Goal: Information Seeking & Learning: Learn about a topic

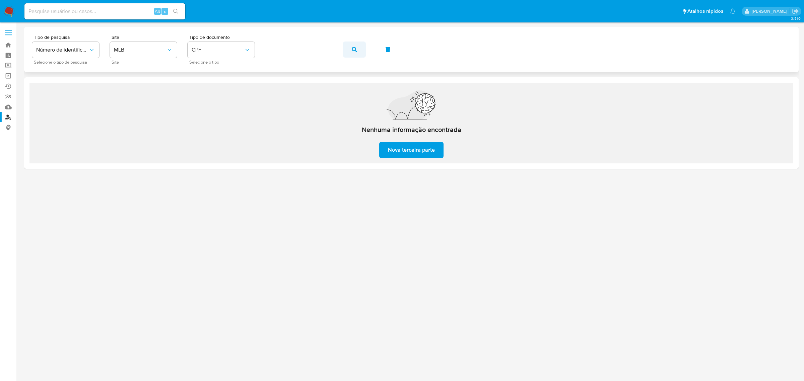
click at [349, 52] on button "button" at bounding box center [354, 50] width 23 height 16
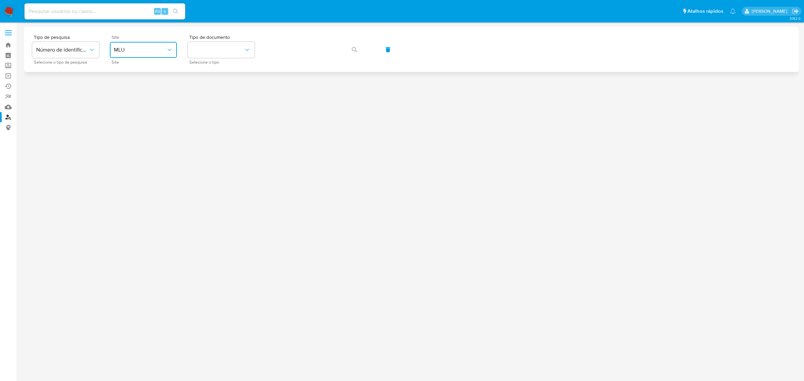
click at [134, 57] on button "MLU" at bounding box center [143, 50] width 67 height 16
click at [135, 101] on div "MLB" at bounding box center [141, 100] width 55 height 16
click at [228, 66] on div "Tipo de pesquisa Número de identificação Selecione o tipo de pesquisa Site MLB …" at bounding box center [411, 49] width 774 height 45
drag, startPoint x: 225, startPoint y: 61, endPoint x: 224, endPoint y: 57, distance: 3.8
click at [224, 59] on div "Tipo de documento Selecione o tipo" at bounding box center [221, 49] width 67 height 29
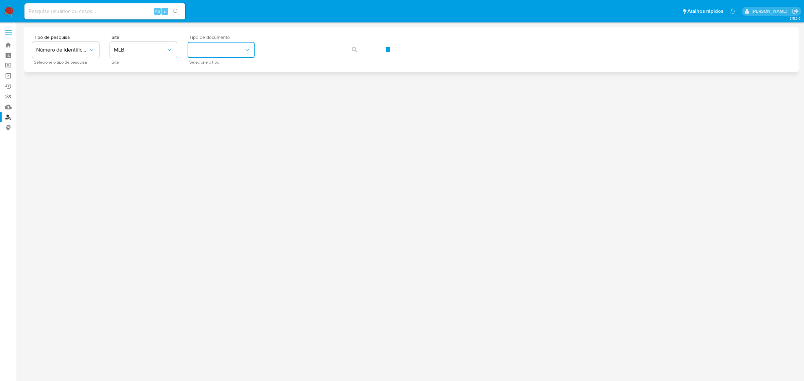
click at [224, 57] on button "identificationType" at bounding box center [221, 50] width 67 height 16
click at [223, 90] on div "CPF CPF" at bounding box center [219, 94] width 55 height 23
drag, startPoint x: 304, startPoint y: 63, endPoint x: 304, endPoint y: 59, distance: 4.0
click at [304, 59] on div "Tipo de pesquisa Número de identificação Selecione o tipo de pesquisa Site MLB …" at bounding box center [411, 49] width 758 height 29
click at [364, 44] on button "button" at bounding box center [354, 50] width 23 height 16
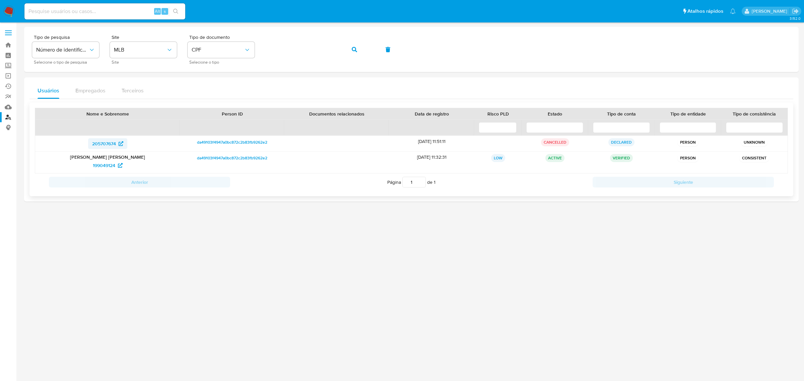
click at [105, 145] on span "205707674" at bounding box center [104, 143] width 24 height 11
click at [112, 165] on span "199049124" at bounding box center [104, 165] width 22 height 11
drag, startPoint x: 200, startPoint y: 53, endPoint x: 202, endPoint y: 56, distance: 3.6
click at [200, 53] on span "CPF" at bounding box center [218, 50] width 52 height 7
drag, startPoint x: 207, startPoint y: 74, endPoint x: 266, endPoint y: 60, distance: 60.1
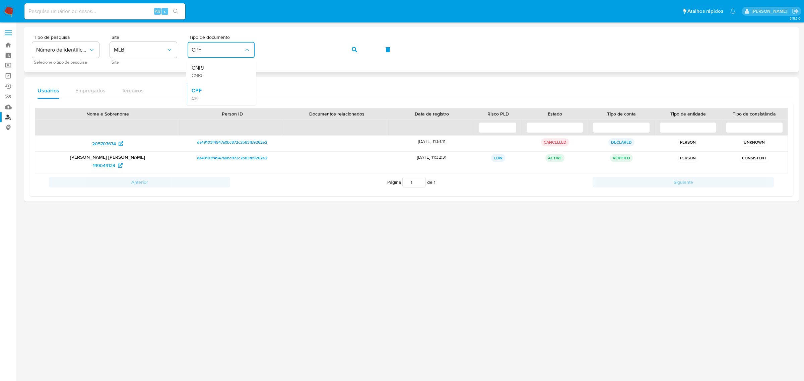
click at [208, 73] on div "CNPJ CNPJ" at bounding box center [219, 71] width 55 height 23
click at [357, 48] on icon "button" at bounding box center [354, 49] width 5 height 5
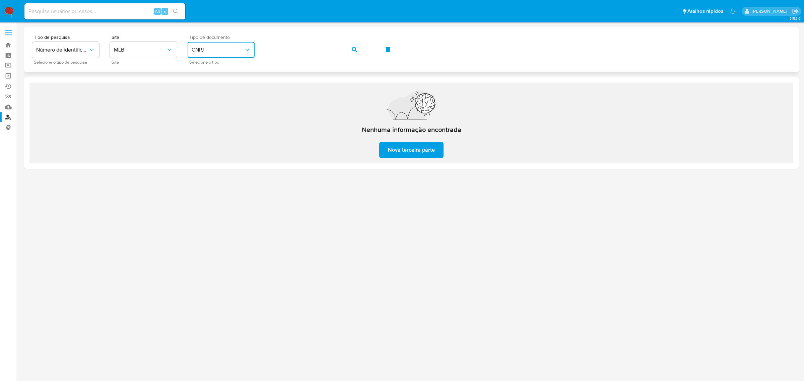
click at [237, 52] on span "CNPJ" at bounding box center [218, 50] width 52 height 7
drag, startPoint x: 213, startPoint y: 91, endPoint x: 287, endPoint y: 59, distance: 80.8
click at [218, 88] on div "CPF CPF" at bounding box center [219, 94] width 55 height 23
drag, startPoint x: 337, startPoint y: 49, endPoint x: 349, endPoint y: 50, distance: 11.7
click at [337, 49] on div "Tipo de pesquisa Número de identificação Selecione o tipo de pesquisa Site MLB …" at bounding box center [411, 49] width 758 height 29
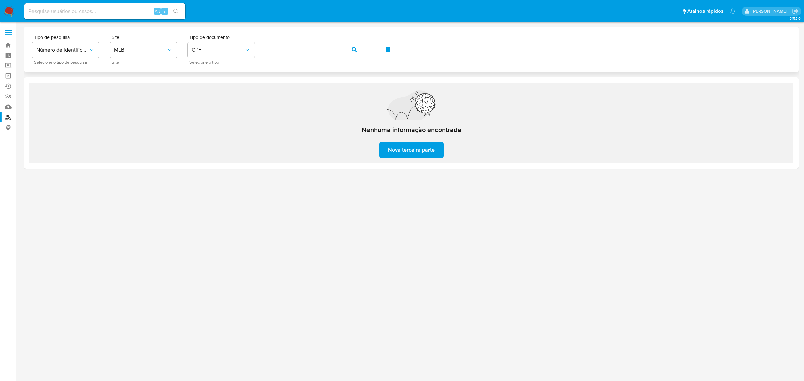
click at [350, 49] on button "button" at bounding box center [354, 50] width 23 height 16
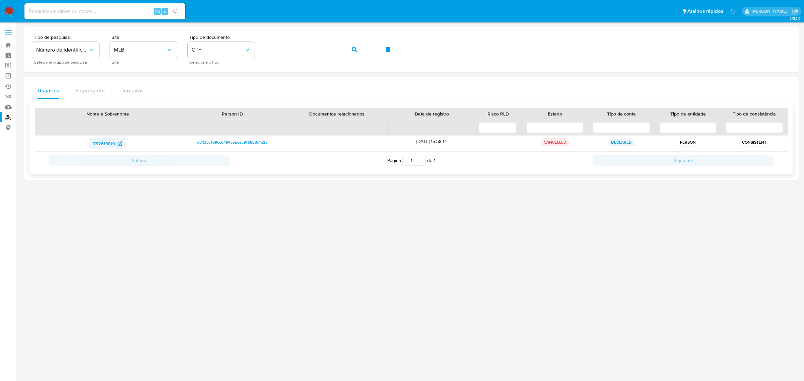
click at [111, 145] on span "732619819" at bounding box center [104, 143] width 22 height 11
click at [440, 297] on div at bounding box center [411, 202] width 774 height 350
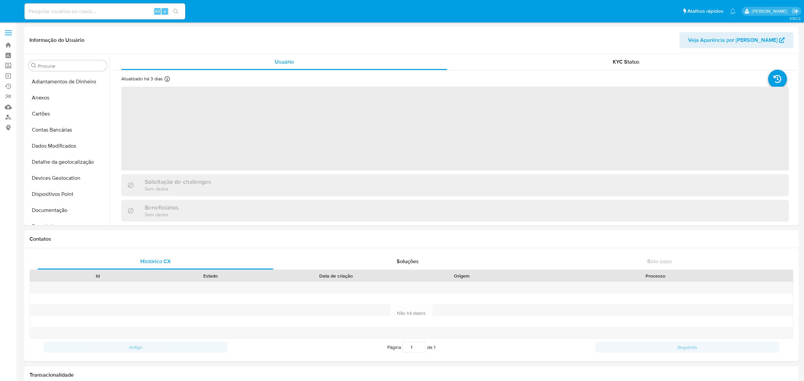
select select "10"
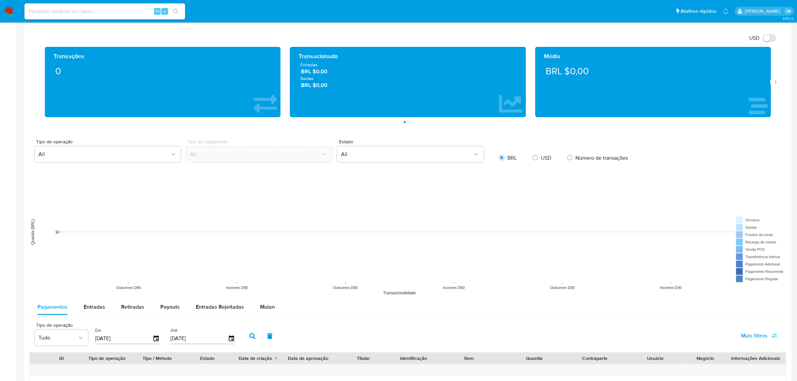
scroll to position [460, 0]
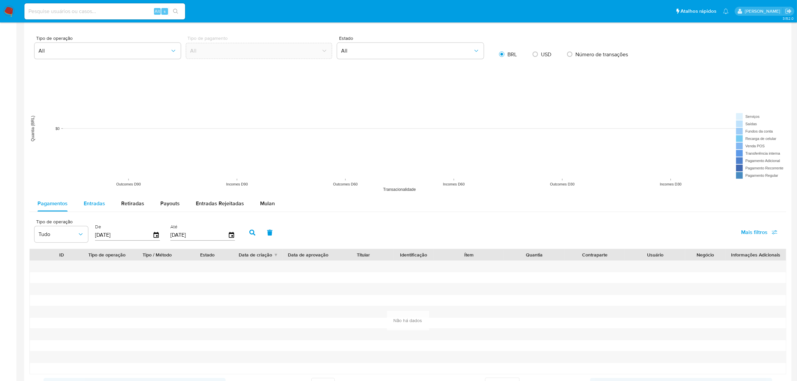
click at [76, 199] on button "Entradas" at bounding box center [95, 204] width 38 height 16
select select "10"
type button "1"
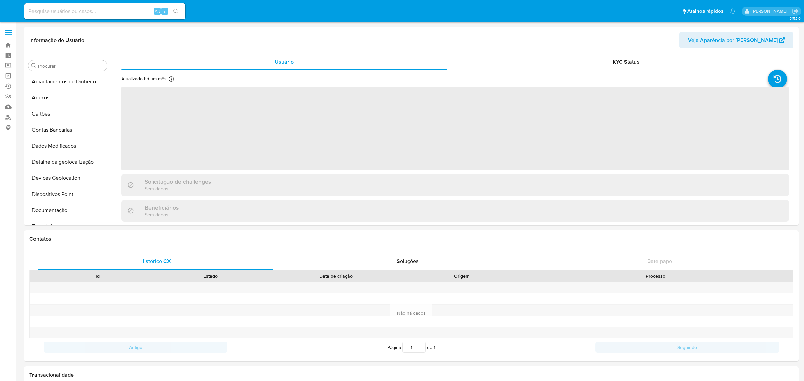
select select "10"
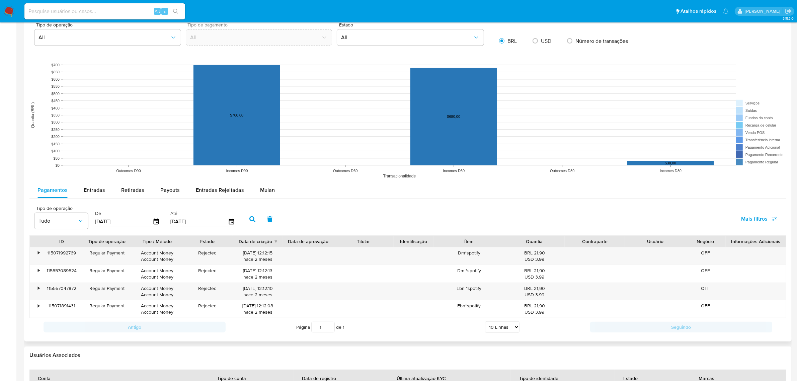
scroll to position [474, 0]
click at [92, 191] on span "Entradas" at bounding box center [94, 190] width 21 height 8
select select "10"
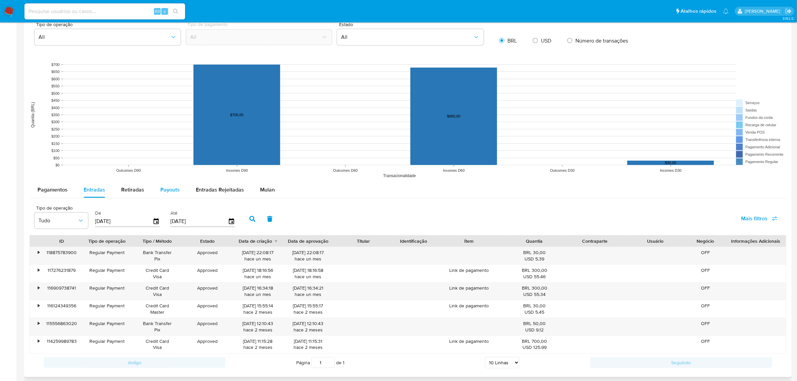
click at [169, 190] on span "Payouts" at bounding box center [169, 190] width 19 height 8
select select "10"
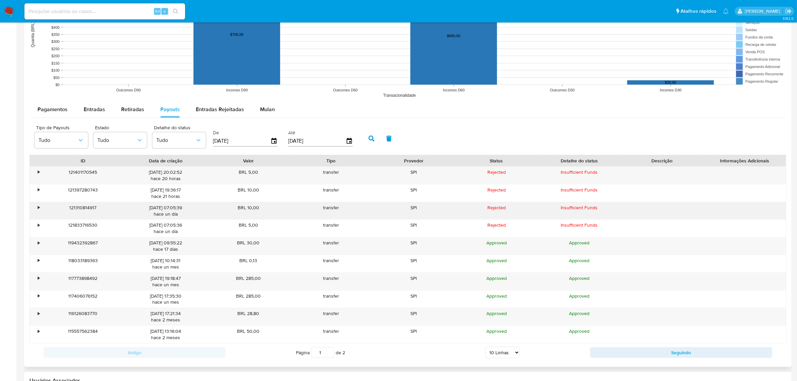
scroll to position [558, 0]
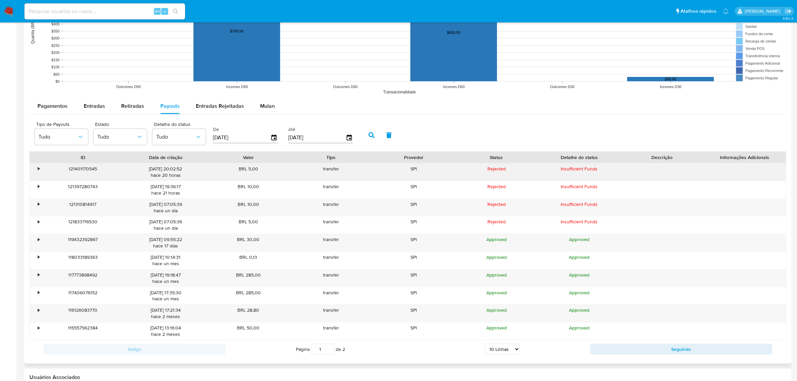
click at [39, 171] on div "•" at bounding box center [39, 169] width 2 height 6
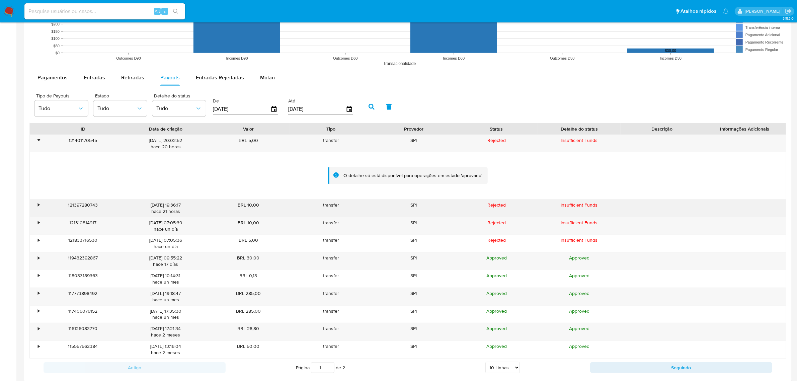
scroll to position [600, 0]
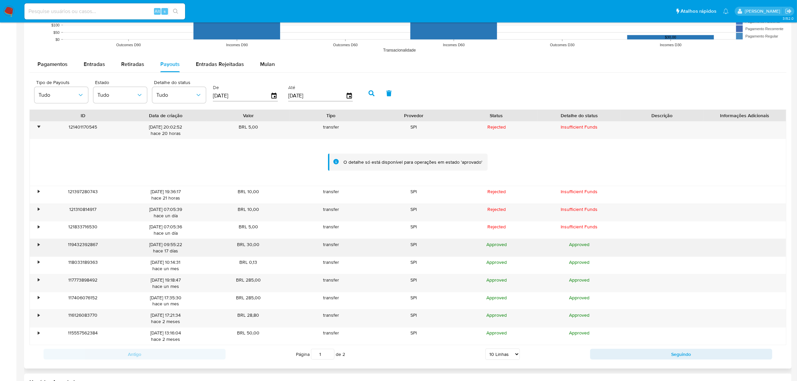
click at [39, 246] on div "•" at bounding box center [39, 244] width 2 height 6
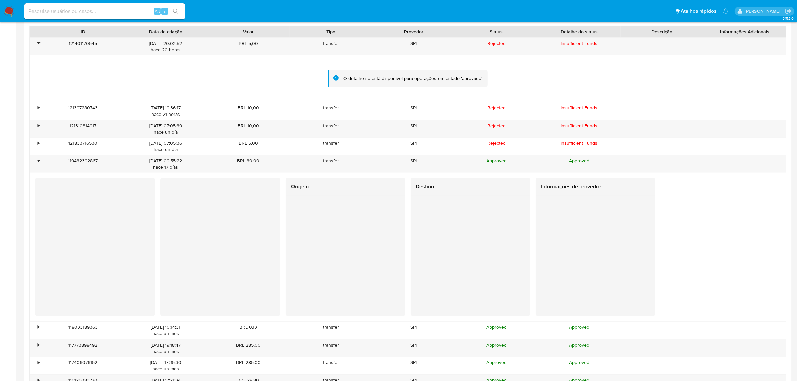
scroll to position [725, 0]
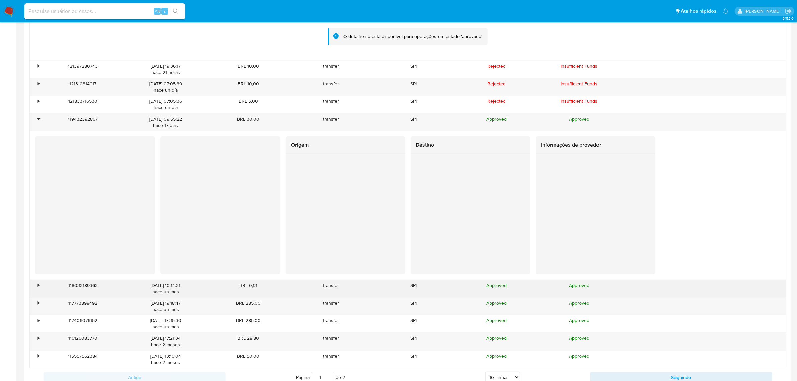
click at [40, 286] on div "•" at bounding box center [36, 288] width 12 height 17
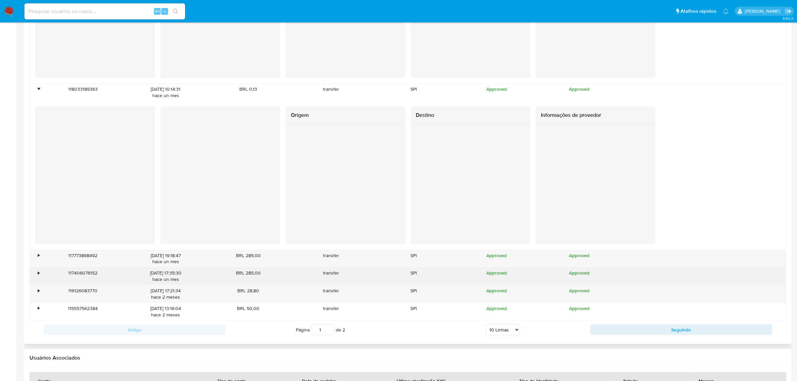
scroll to position [935, 0]
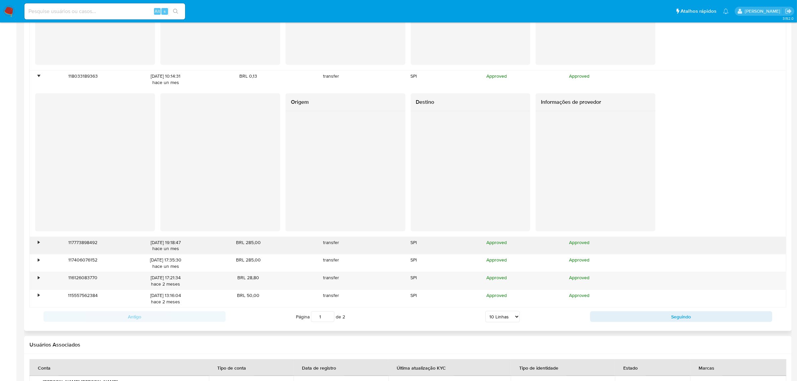
click at [39, 248] on div "•" at bounding box center [36, 245] width 12 height 17
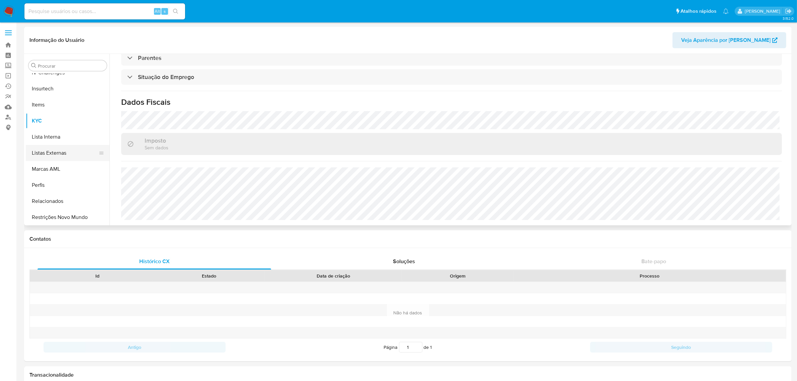
scroll to position [31, 0]
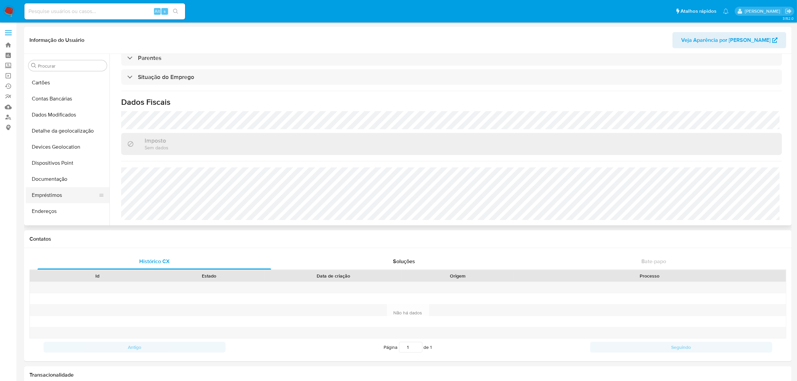
click at [64, 194] on button "Empréstimos" at bounding box center [65, 195] width 78 height 16
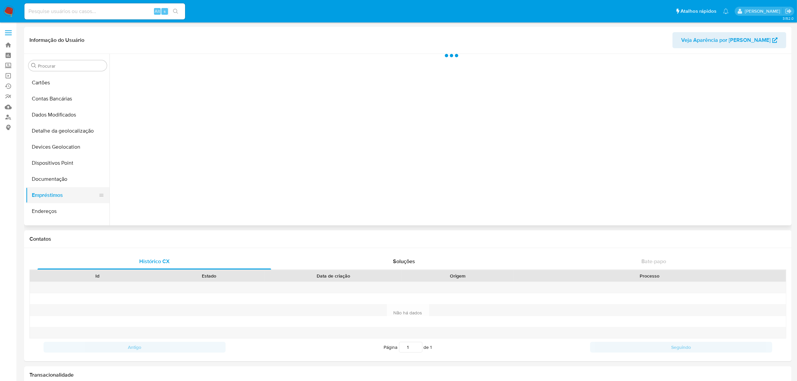
scroll to position [0, 0]
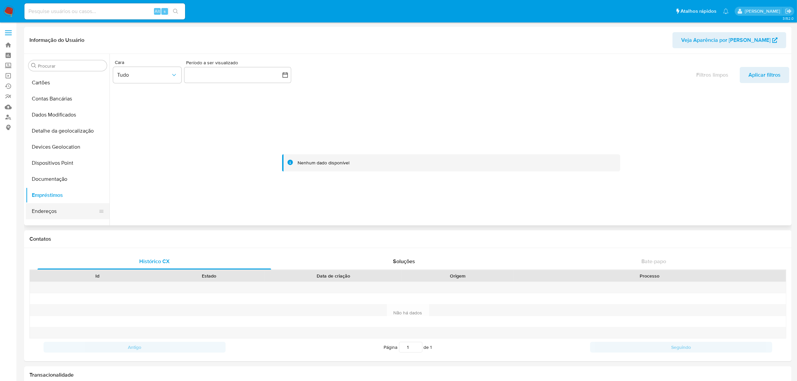
click at [63, 213] on button "Endereços" at bounding box center [65, 211] width 78 height 16
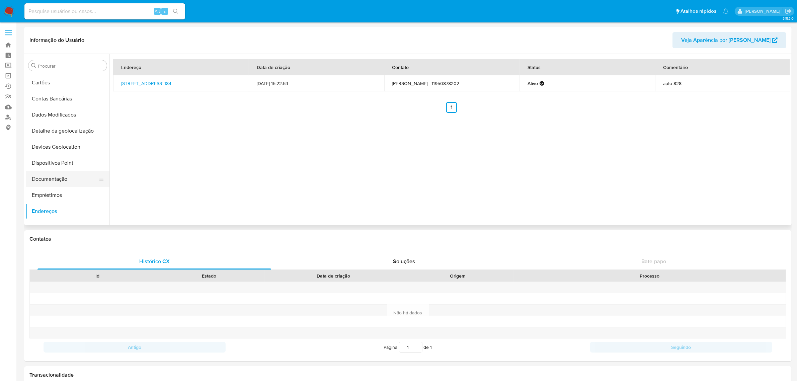
click at [57, 180] on button "Documentação" at bounding box center [65, 179] width 78 height 16
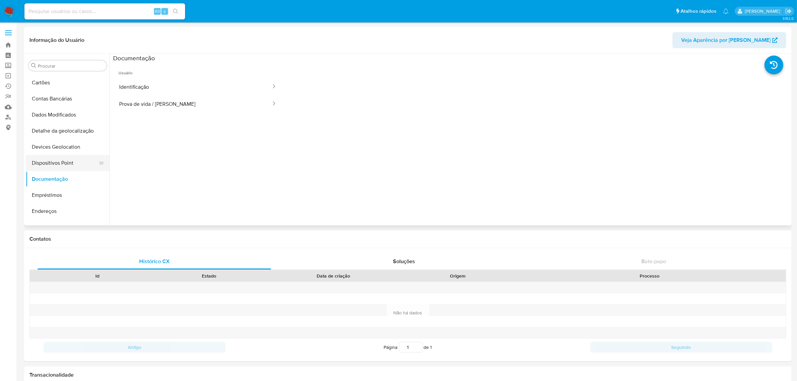
click at [56, 162] on button "Dispositivos Point" at bounding box center [65, 163] width 78 height 16
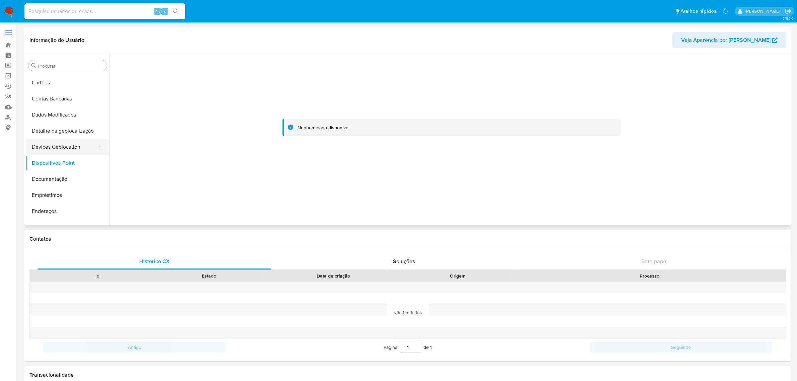
click at [60, 143] on button "Devices Geolocation" at bounding box center [65, 147] width 78 height 16
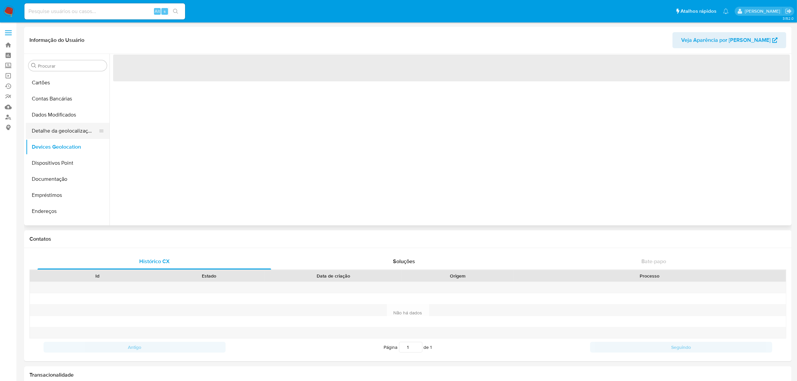
scroll to position [73, 0]
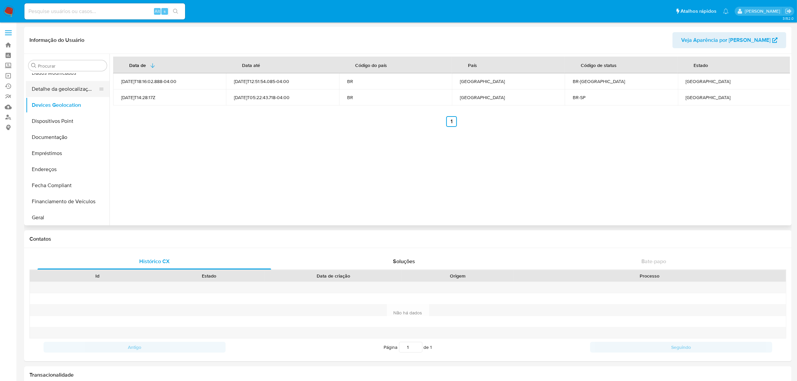
click at [55, 89] on button "Detalhe da geolocalização" at bounding box center [65, 89] width 78 height 16
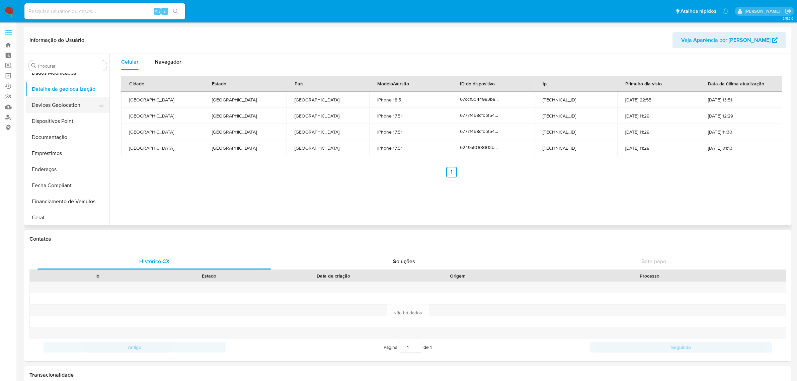
click at [59, 106] on button "Devices Geolocation" at bounding box center [65, 105] width 78 height 16
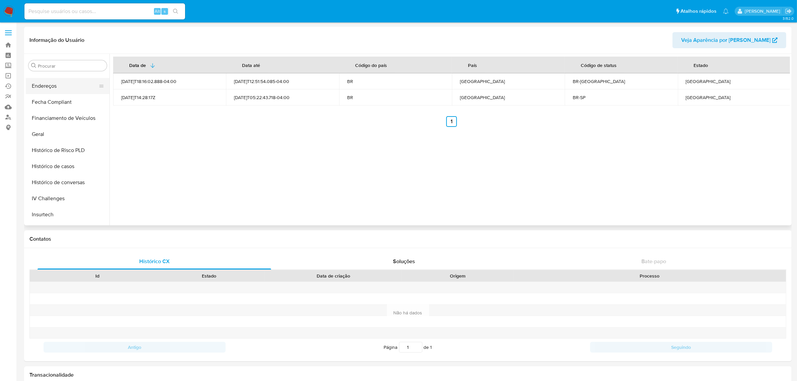
scroll to position [157, 0]
click at [72, 137] on button "Geral" at bounding box center [65, 134] width 78 height 16
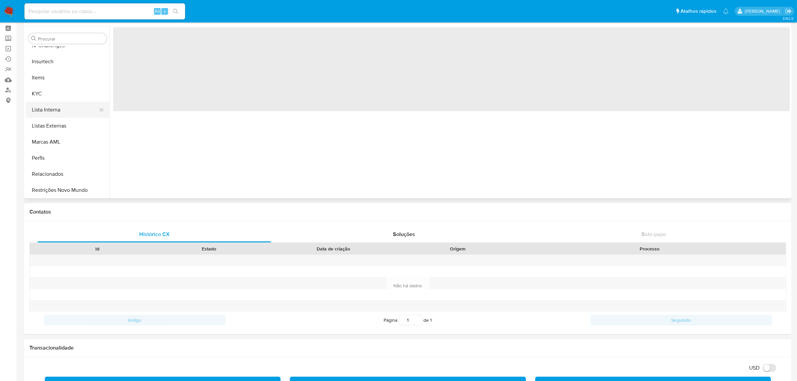
scroll to position [42, 0]
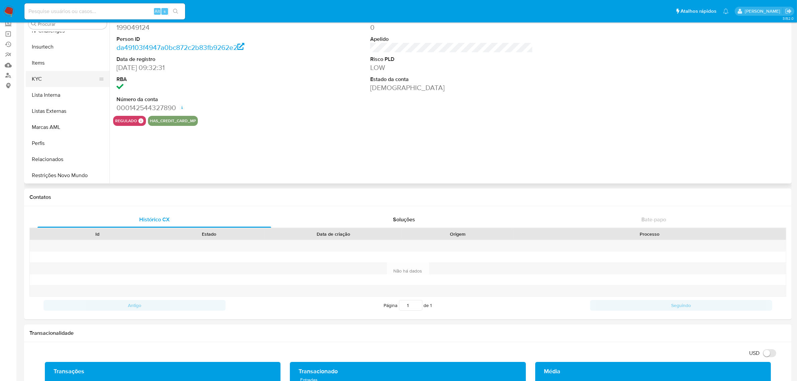
click at [44, 74] on button "KYC" at bounding box center [65, 79] width 78 height 16
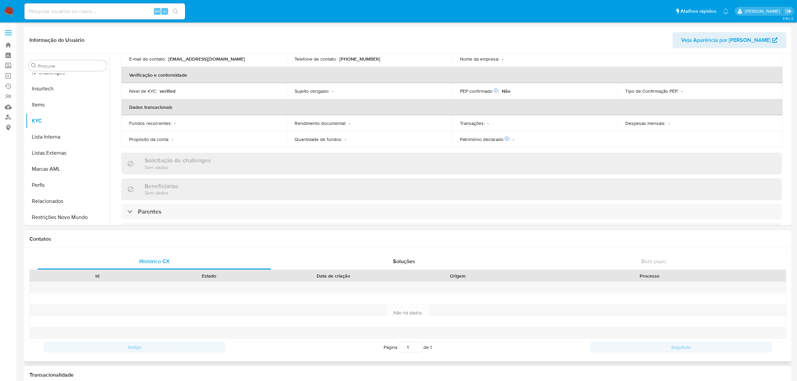
scroll to position [209, 0]
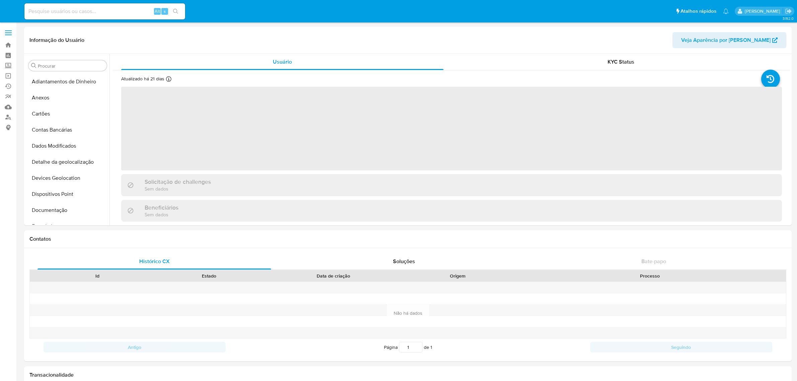
select select "10"
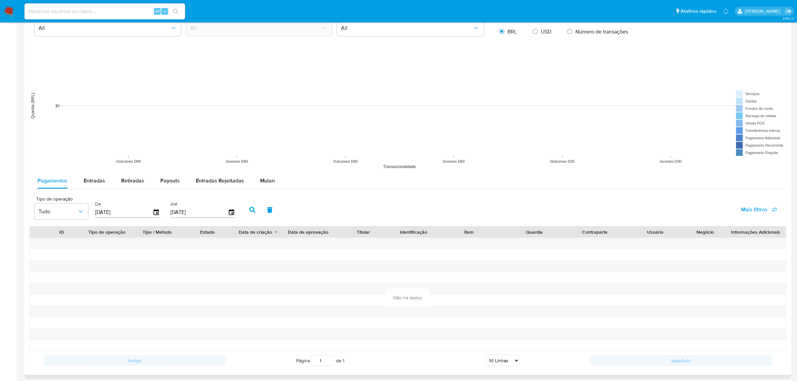
scroll to position [502, 0]
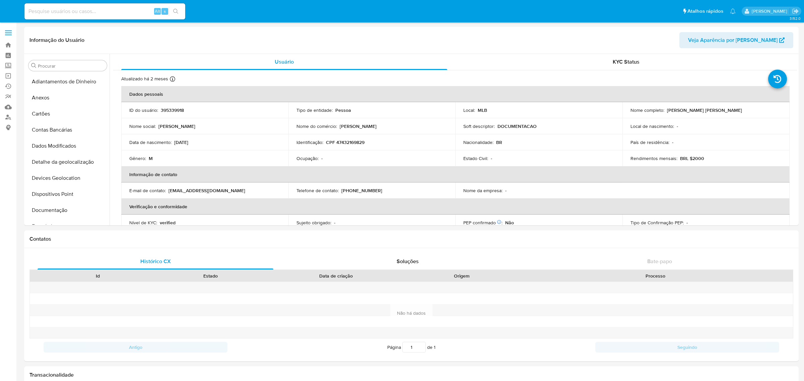
select select "10"
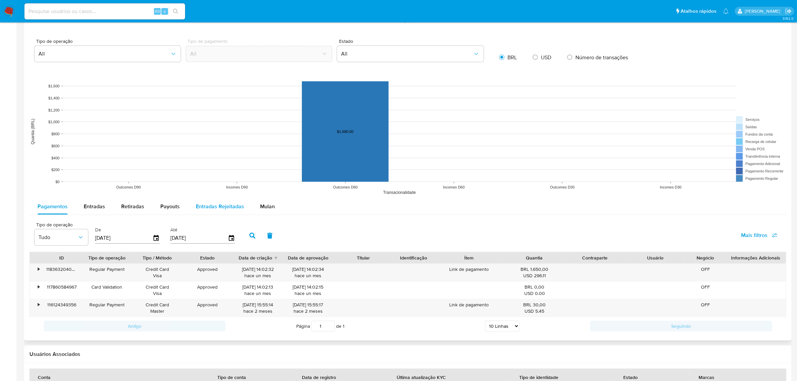
scroll to position [460, 0]
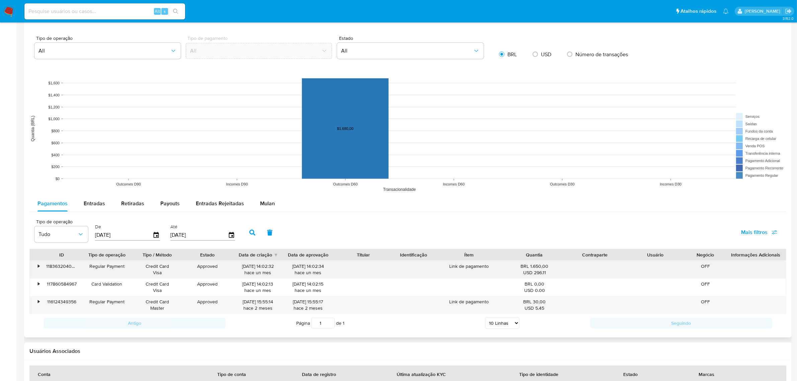
click at [35, 267] on div "•" at bounding box center [36, 269] width 12 height 17
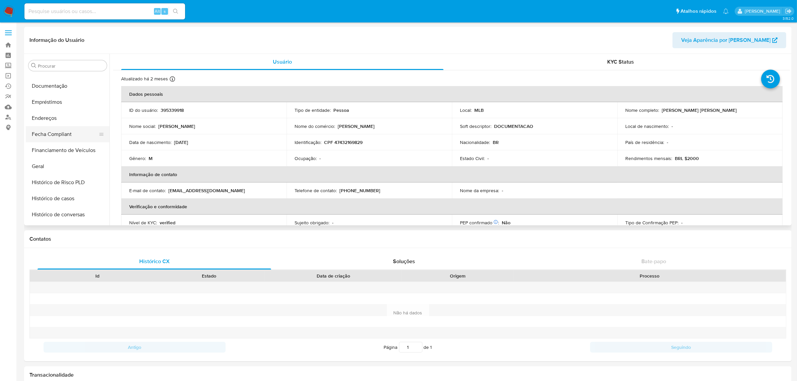
scroll to position [115, 0]
click at [61, 94] on button "Documentação" at bounding box center [65, 95] width 78 height 16
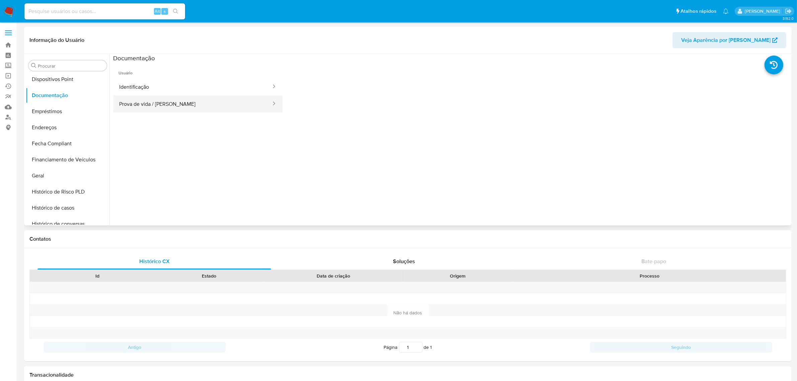
click at [183, 102] on button "Prova de vida / Selfie" at bounding box center [192, 103] width 159 height 17
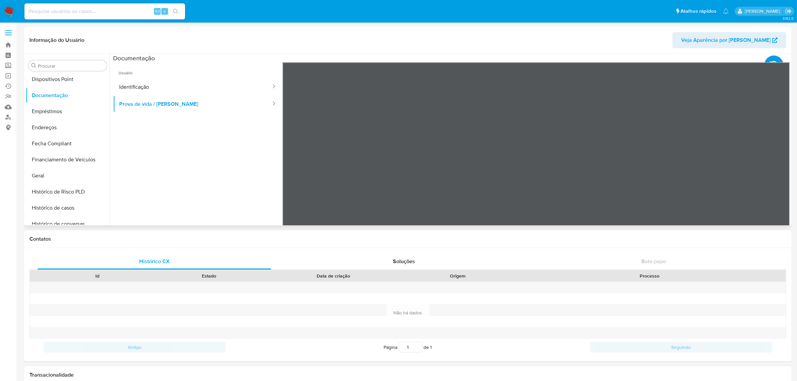
scroll to position [20, 0]
drag, startPoint x: 57, startPoint y: 96, endPoint x: 61, endPoint y: 83, distance: 14.3
click at [57, 96] on button "Documentação" at bounding box center [68, 95] width 84 height 16
click at [62, 77] on button "Dispositivos Point" at bounding box center [65, 79] width 78 height 16
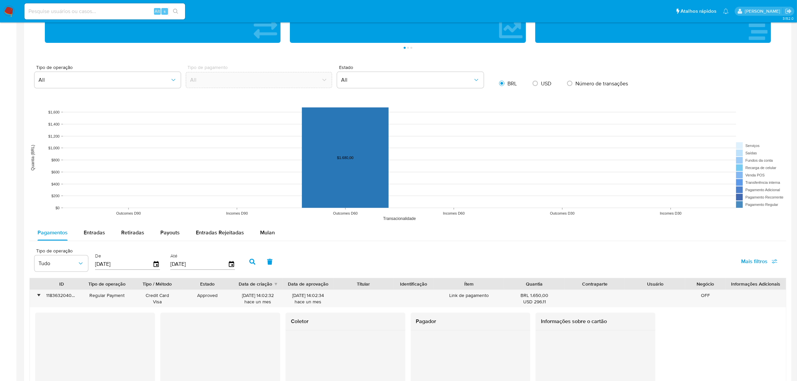
scroll to position [544, 0]
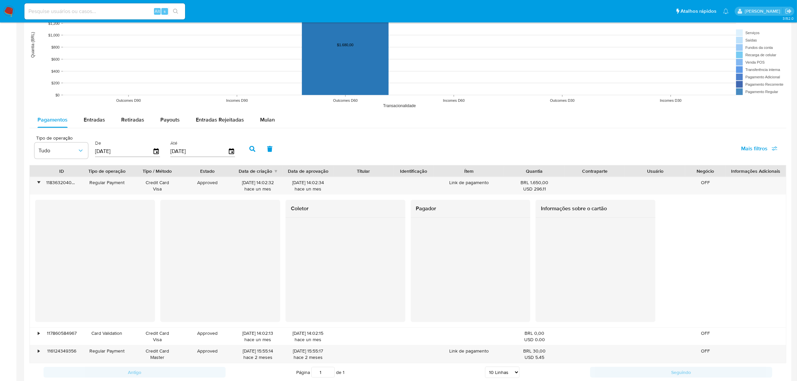
click at [175, 104] on rect at bounding box center [407, 45] width 757 height 134
click at [171, 117] on span "Payouts" at bounding box center [169, 120] width 19 height 8
select select "10"
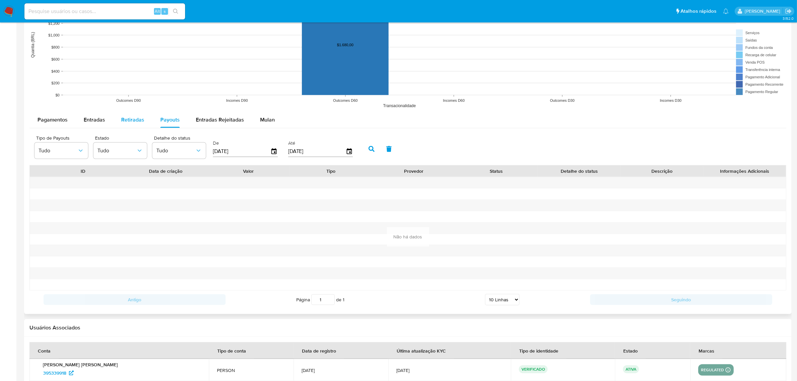
click at [133, 114] on div "Retiradas" at bounding box center [132, 120] width 23 height 16
select select "10"
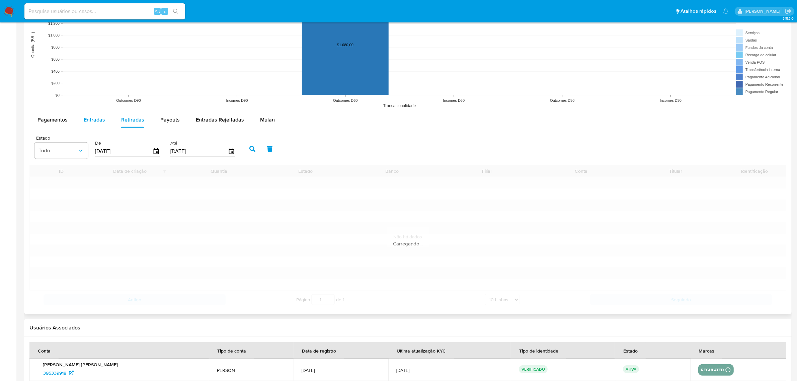
click at [100, 116] on span "Entradas" at bounding box center [94, 120] width 21 height 8
select select "10"
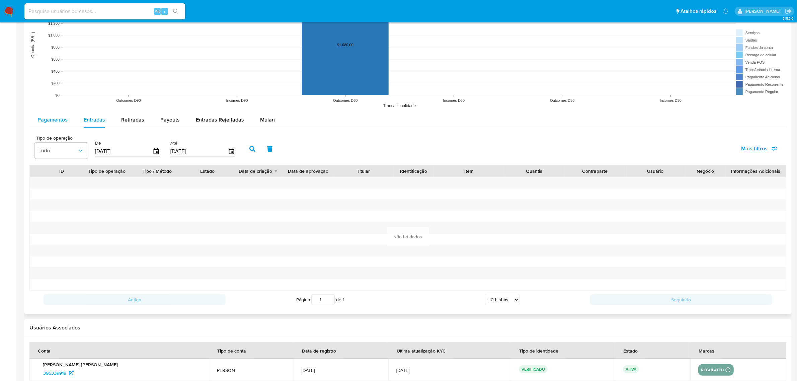
click at [60, 122] on span "Pagamentos" at bounding box center [53, 120] width 30 height 8
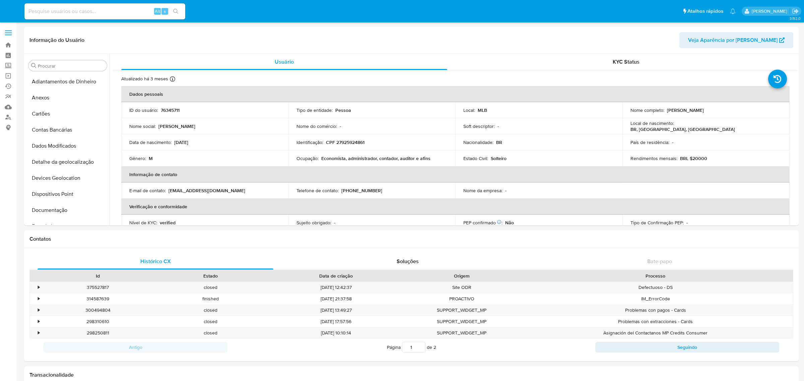
select select "10"
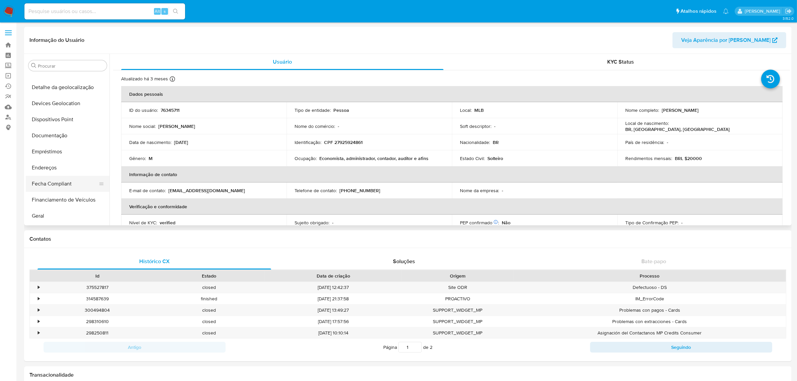
scroll to position [31, 0]
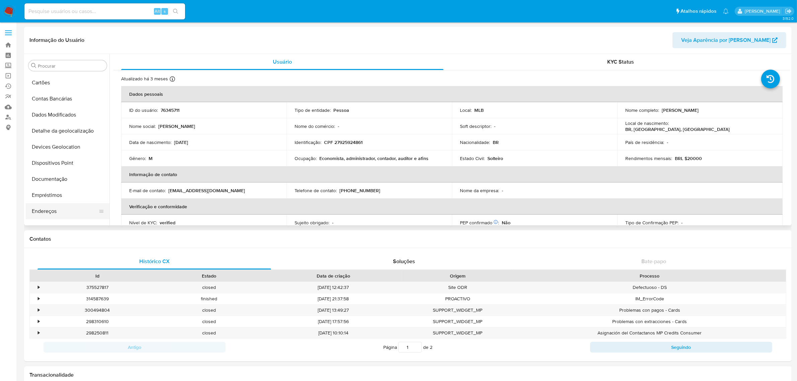
click at [63, 211] on button "Endereços" at bounding box center [65, 211] width 78 height 16
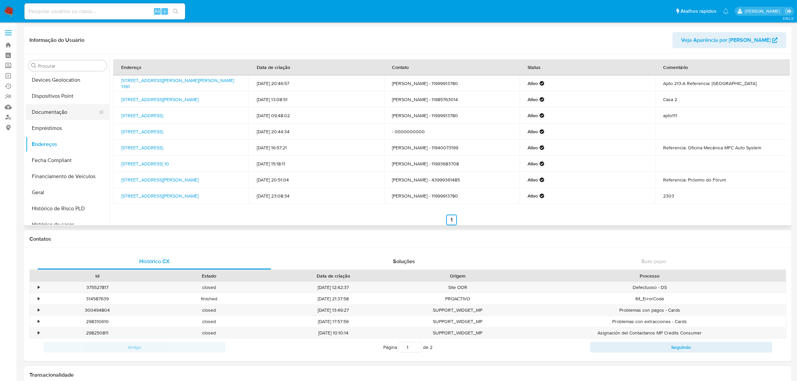
scroll to position [84, 0]
click at [53, 123] on button "Documentação" at bounding box center [65, 127] width 78 height 16
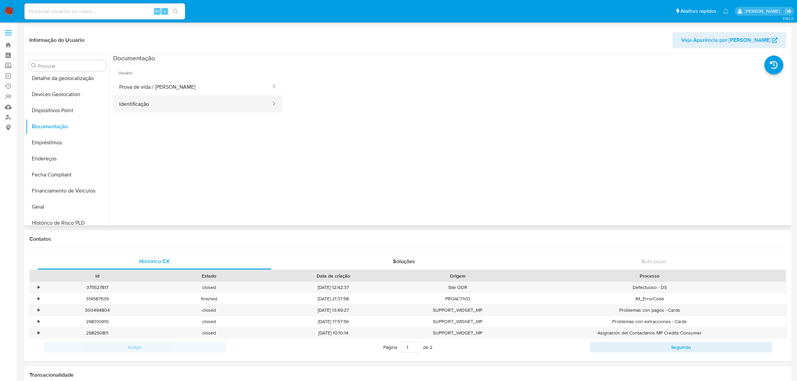
click at [203, 98] on button "Identificação" at bounding box center [192, 103] width 159 height 17
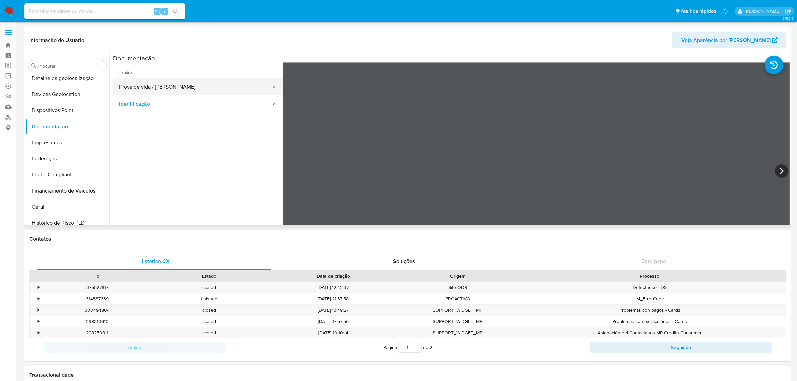
click at [204, 87] on button "Prova de vida / [PERSON_NAME]" at bounding box center [192, 86] width 159 height 17
click at [203, 102] on button "Identificação" at bounding box center [192, 103] width 159 height 17
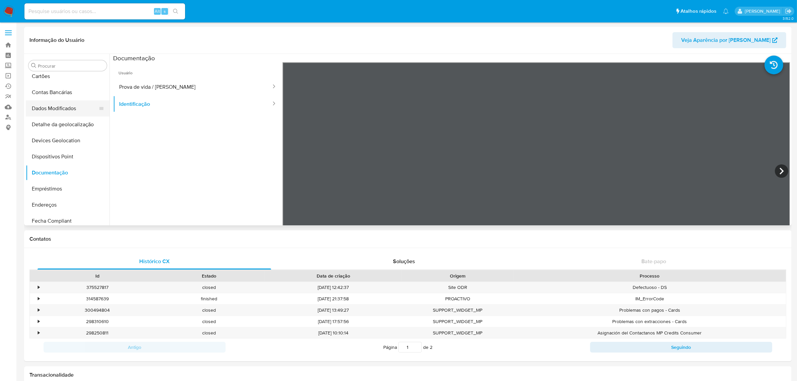
scroll to position [84, 0]
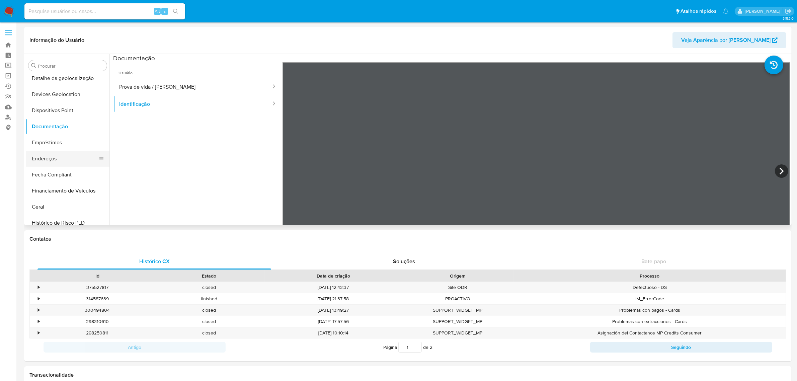
click at [57, 153] on button "Endereços" at bounding box center [65, 159] width 78 height 16
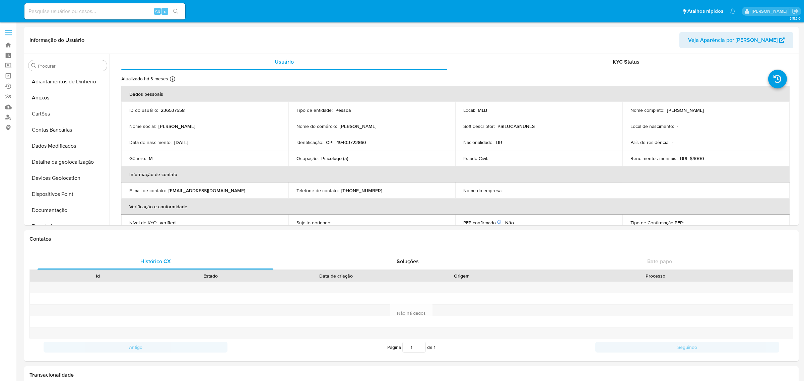
select select "10"
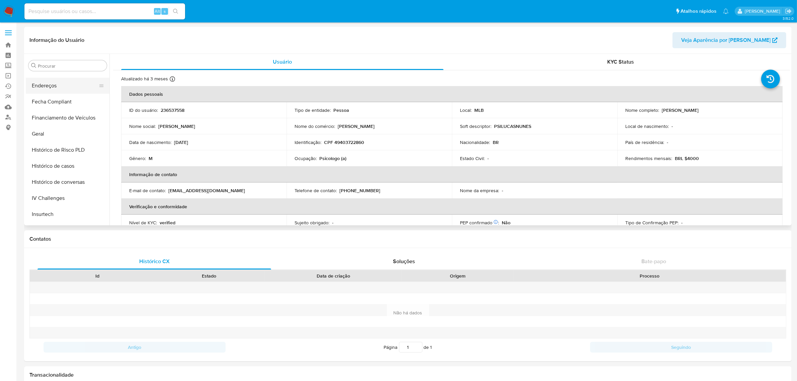
scroll to position [73, 0]
click at [58, 138] on button "Documentação" at bounding box center [65, 137] width 78 height 16
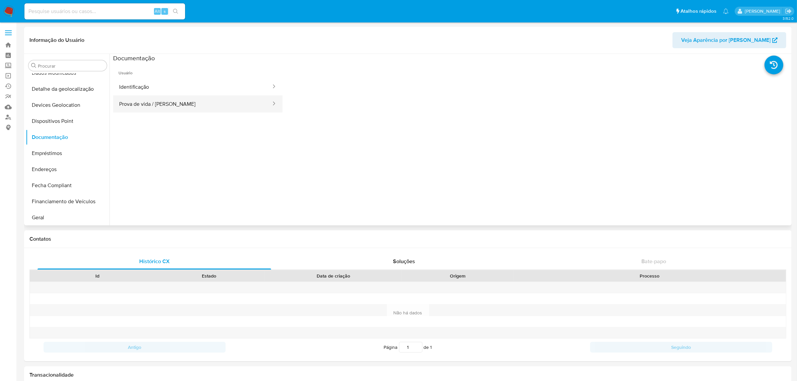
click at [217, 97] on button "Prova de vida / Selfie" at bounding box center [192, 103] width 159 height 17
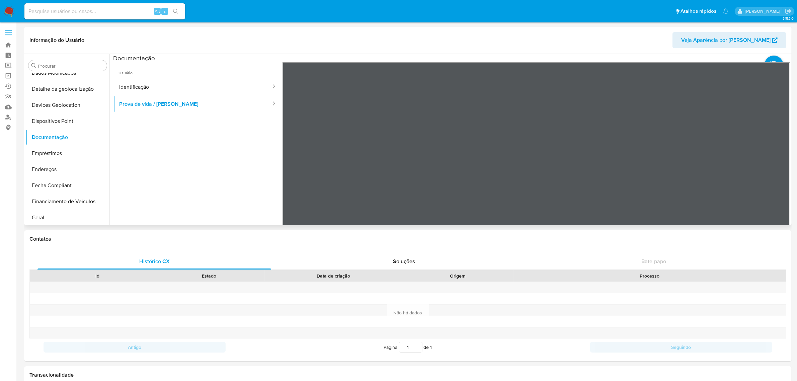
scroll to position [20, 0]
click at [86, 108] on button "Devices Geolocation" at bounding box center [65, 105] width 78 height 16
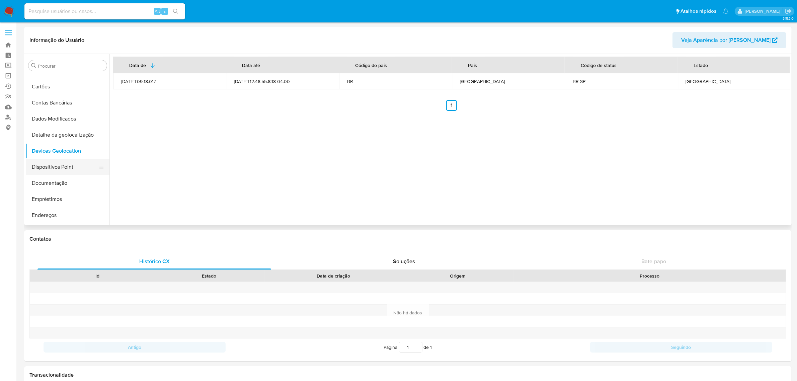
scroll to position [42, 0]
click at [68, 198] on button "Endereços" at bounding box center [65, 201] width 78 height 16
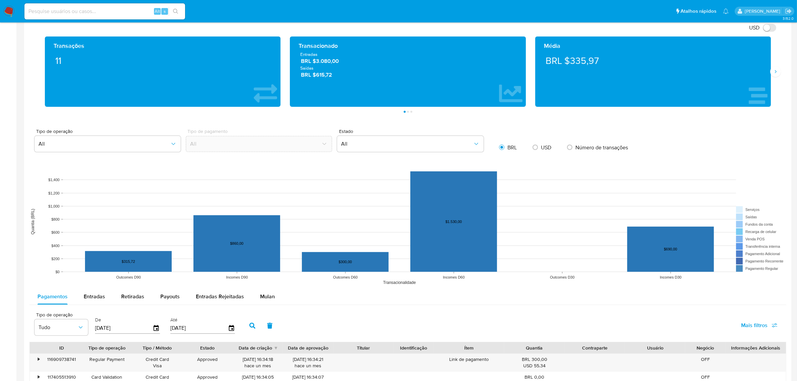
scroll to position [502, 0]
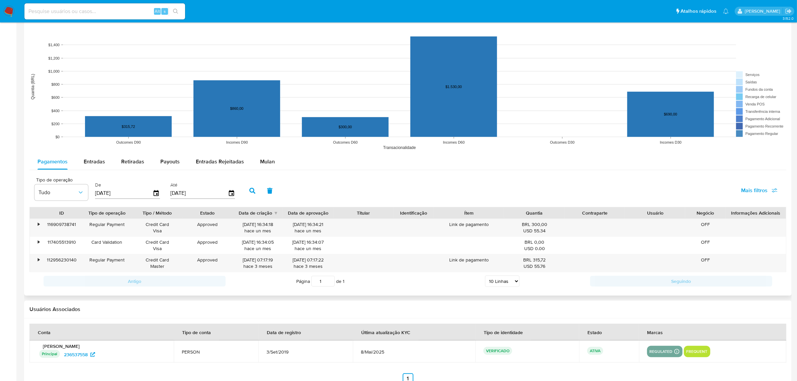
click at [106, 191] on input "15/05/2025" at bounding box center [124, 193] width 58 height 11
click at [91, 158] on span "Entradas" at bounding box center [94, 162] width 21 height 8
select select "10"
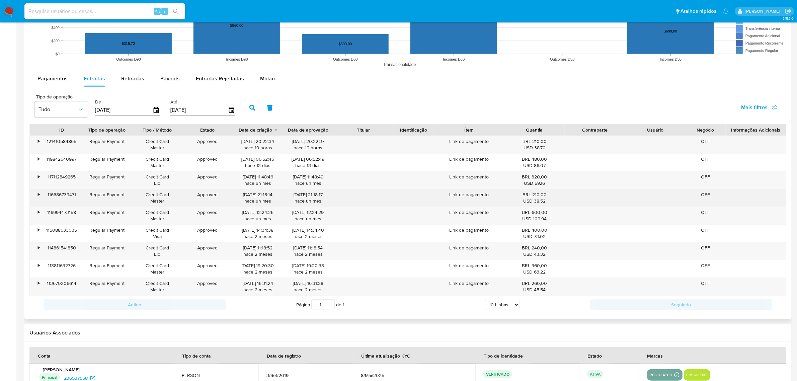
scroll to position [586, 0]
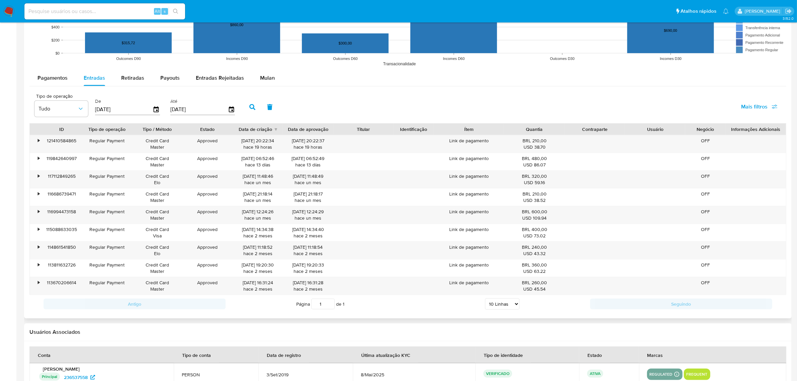
click at [179, 87] on div "Pagamentos Entradas Retiradas Payouts Entradas Rejeitadas Mulan Tipo de operaçã…" at bounding box center [407, 191] width 757 height 243
click at [171, 81] on span "Payouts" at bounding box center [169, 78] width 19 height 8
select select "10"
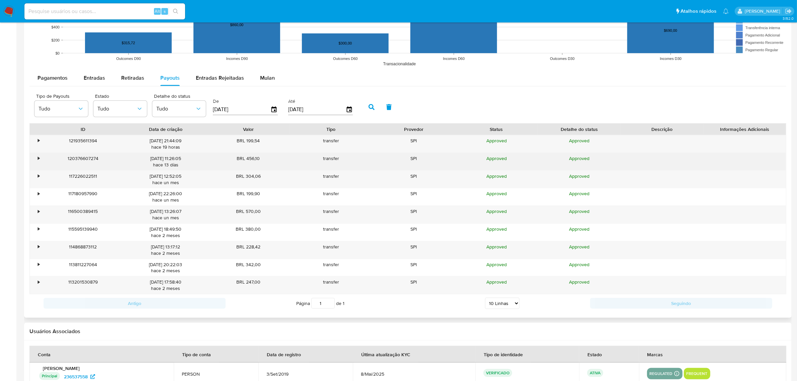
click at [39, 154] on div "•" at bounding box center [36, 161] width 12 height 17
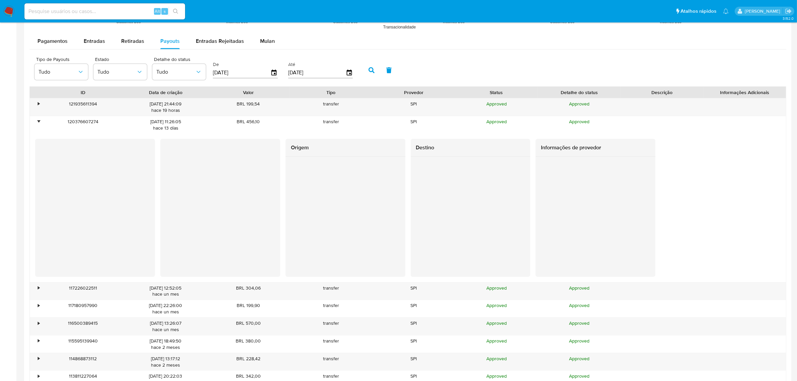
scroll to position [670, 0]
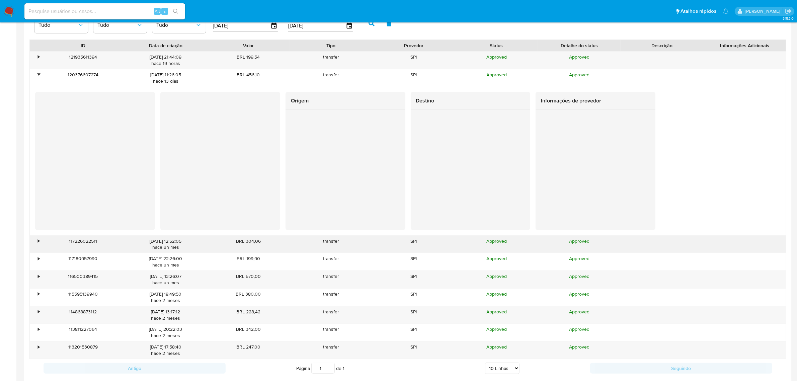
click at [39, 244] on div "•" at bounding box center [39, 241] width 2 height 6
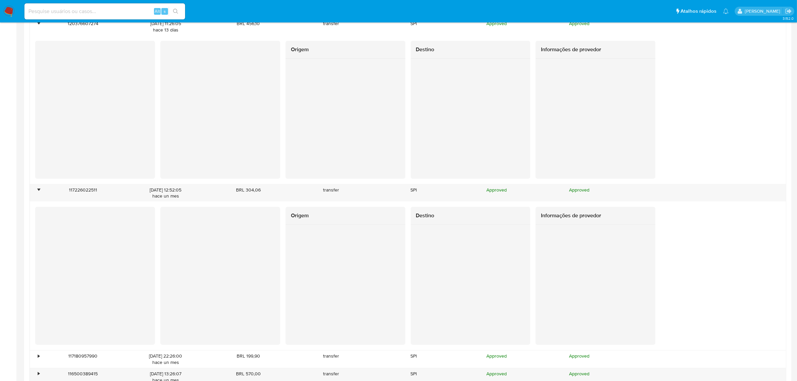
scroll to position [712, 0]
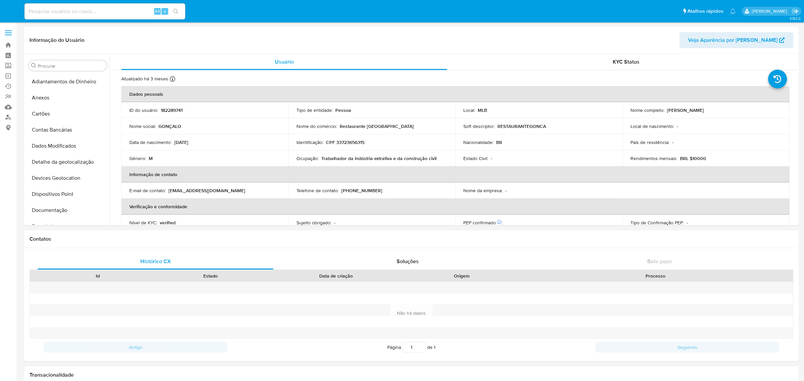
select select "10"
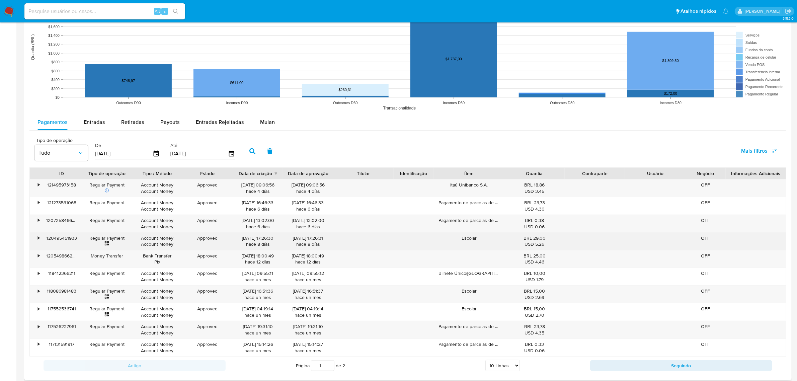
scroll to position [544, 0]
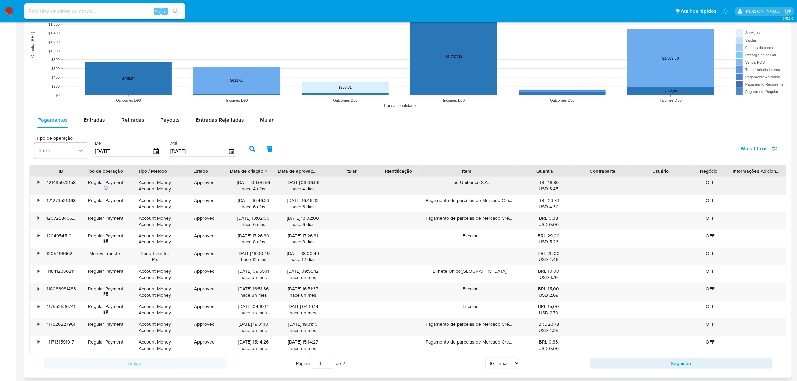
drag, startPoint x: 506, startPoint y: 168, endPoint x: 532, endPoint y: 180, distance: 28.1
click at [532, 180] on div "ID Tipo de operação Tipo / Método Estado Data de criação Data de aprovação Titu…" at bounding box center [407, 259] width 757 height 189
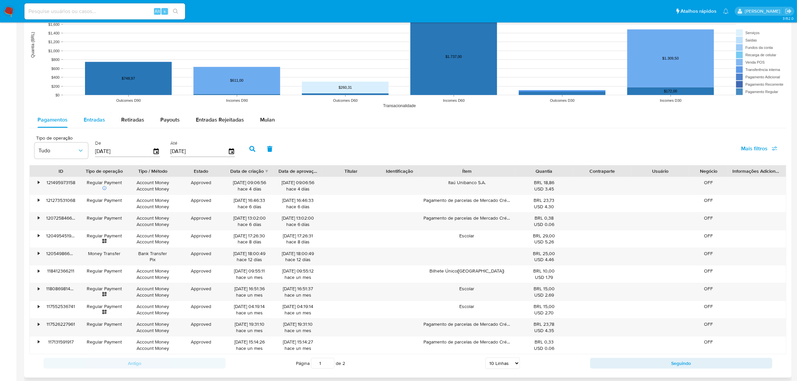
click at [101, 121] on span "Entradas" at bounding box center [94, 120] width 21 height 8
select select "10"
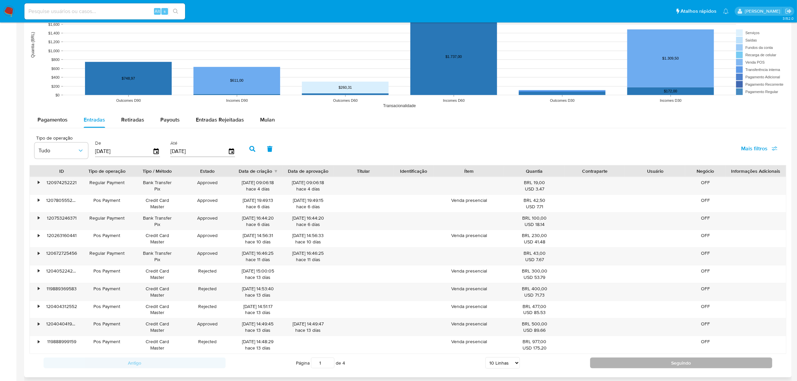
click at [635, 366] on button "Seguindo" at bounding box center [681, 363] width 182 height 11
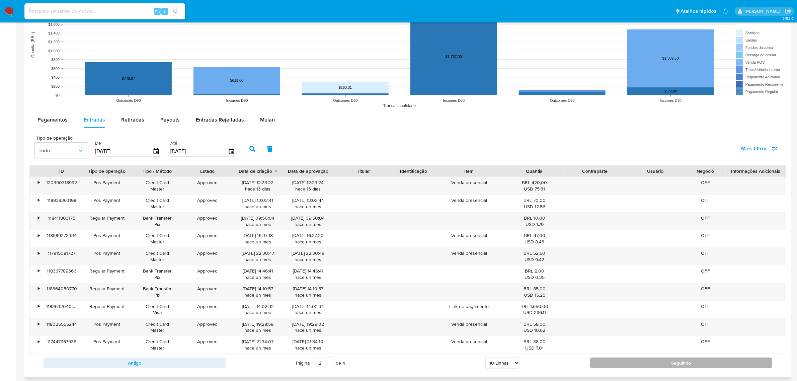
click at [634, 362] on button "Seguindo" at bounding box center [681, 363] width 182 height 11
type input "3"
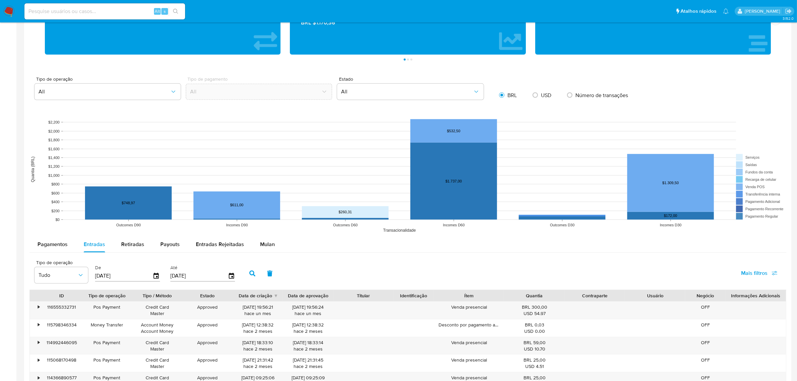
scroll to position [502, 0]
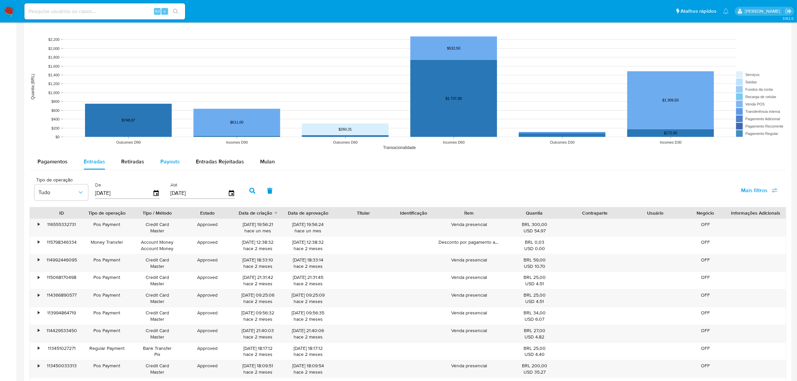
click at [171, 161] on span "Payouts" at bounding box center [169, 162] width 19 height 8
select select "10"
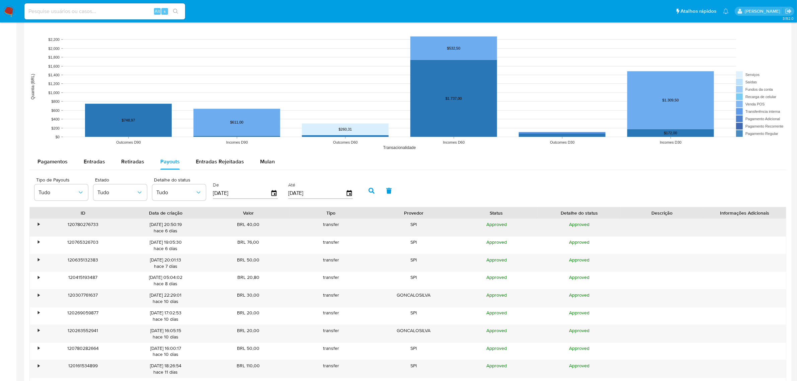
click at [35, 228] on div "•" at bounding box center [36, 227] width 12 height 17
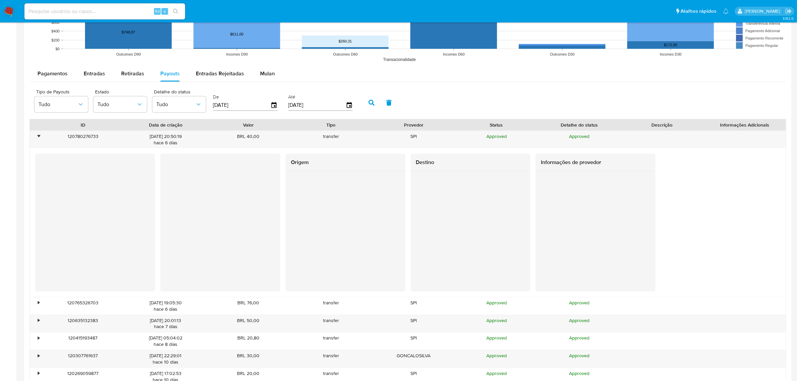
scroll to position [754, 0]
